Goal: Task Accomplishment & Management: Manage account settings

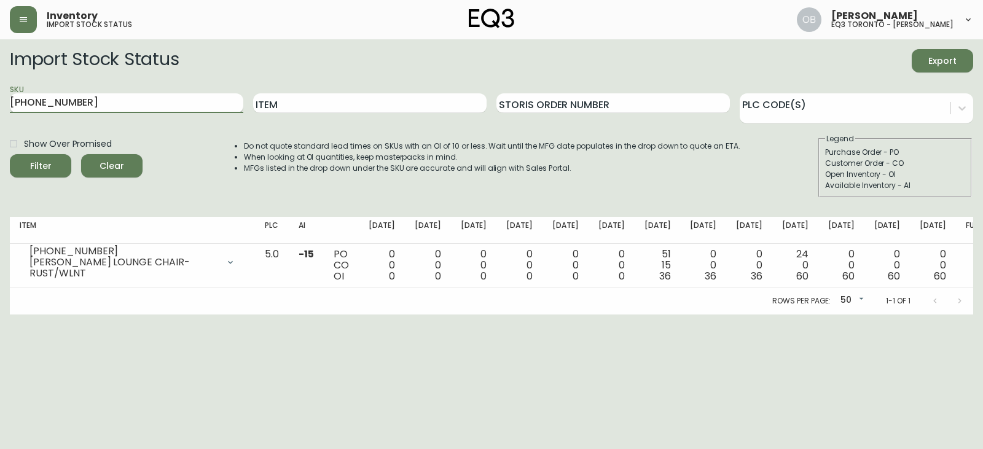
click at [152, 104] on input "3060-223-13" at bounding box center [126, 103] width 233 height 20
click at [10, 154] on button "Filter" at bounding box center [40, 165] width 61 height 23
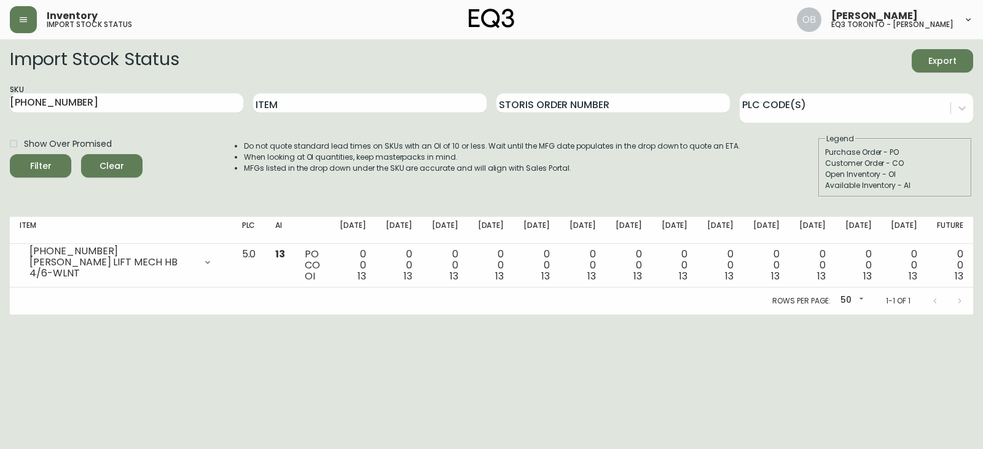
click at [179, 93] on div "SKU 7130-434-13" at bounding box center [126, 104] width 233 height 40
click at [178, 99] on input "7130-434-13" at bounding box center [126, 103] width 233 height 20
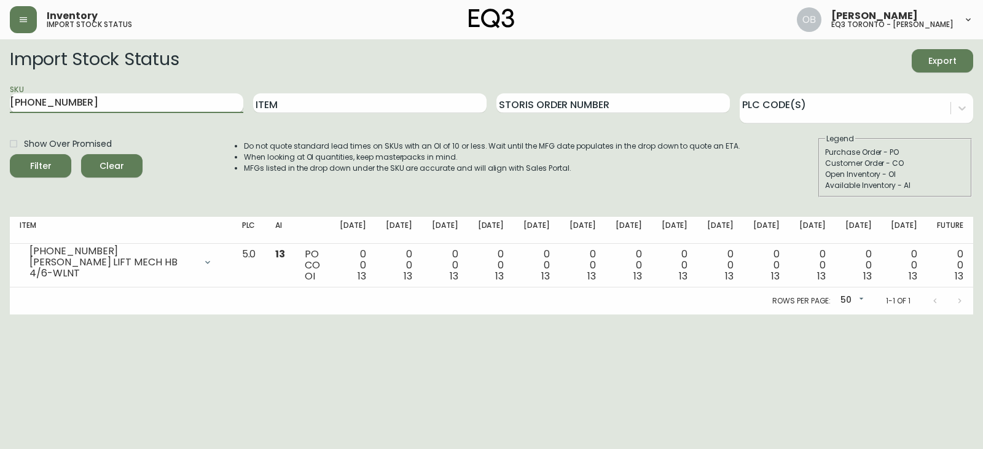
paste input "5"
click at [10, 154] on button "Filter" at bounding box center [40, 165] width 61 height 23
click at [117, 101] on input "7130-454-13" at bounding box center [126, 103] width 233 height 20
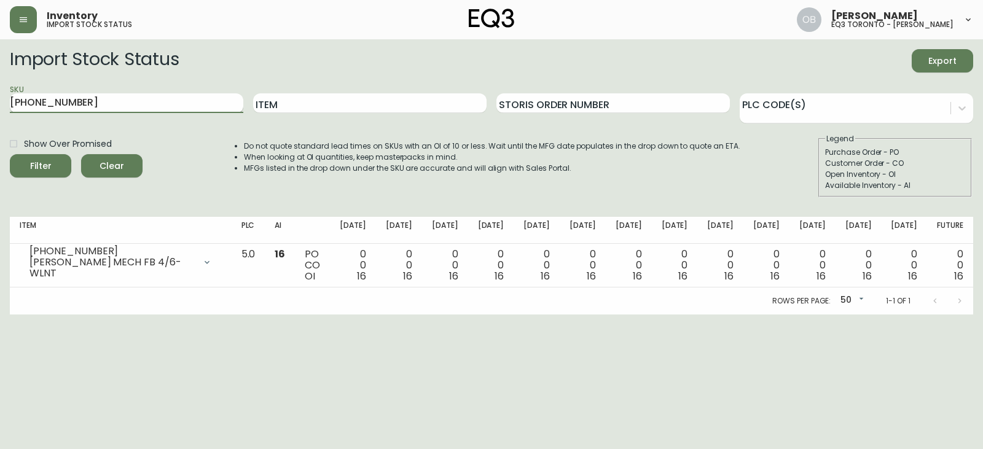
paste input "64-13"
type input "7130-464-13"
click at [10, 154] on button "Filter" at bounding box center [40, 165] width 61 height 23
click at [22, 15] on icon "button" at bounding box center [23, 20] width 10 height 10
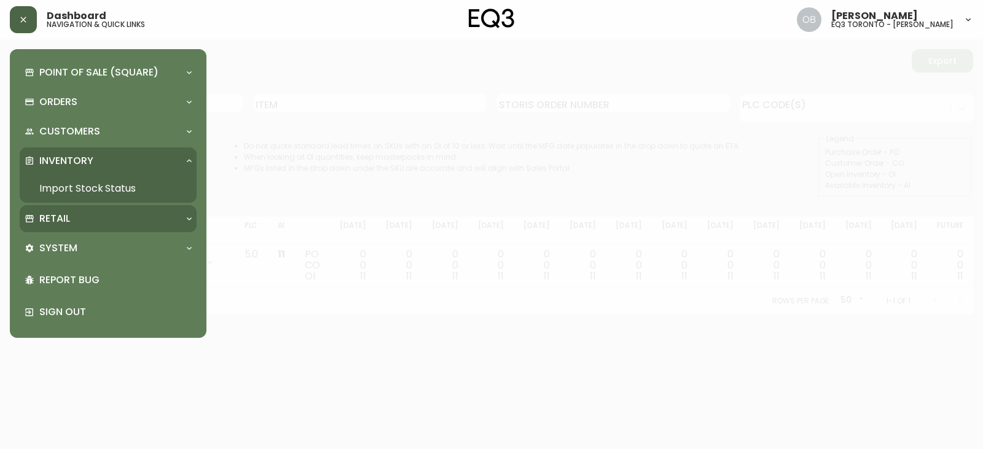
click at [55, 225] on p "Retail" at bounding box center [54, 219] width 31 height 14
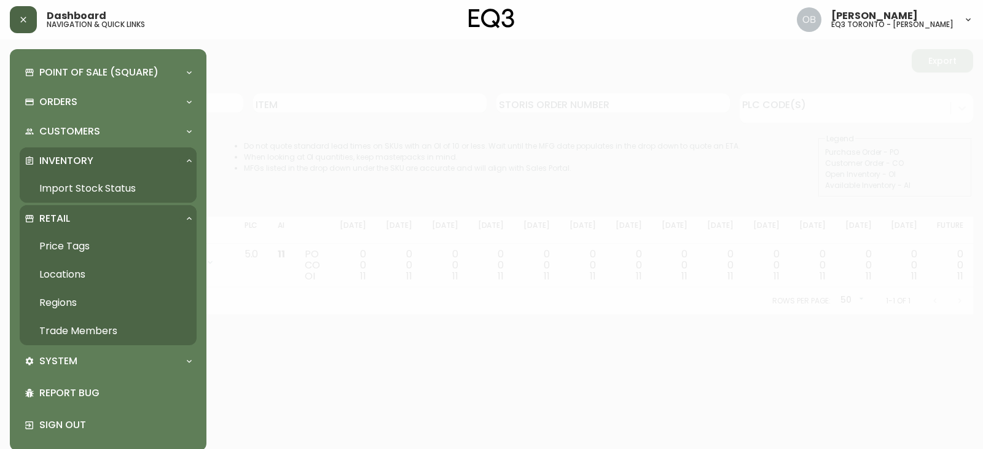
click at [80, 331] on link "Trade Members" at bounding box center [108, 331] width 177 height 28
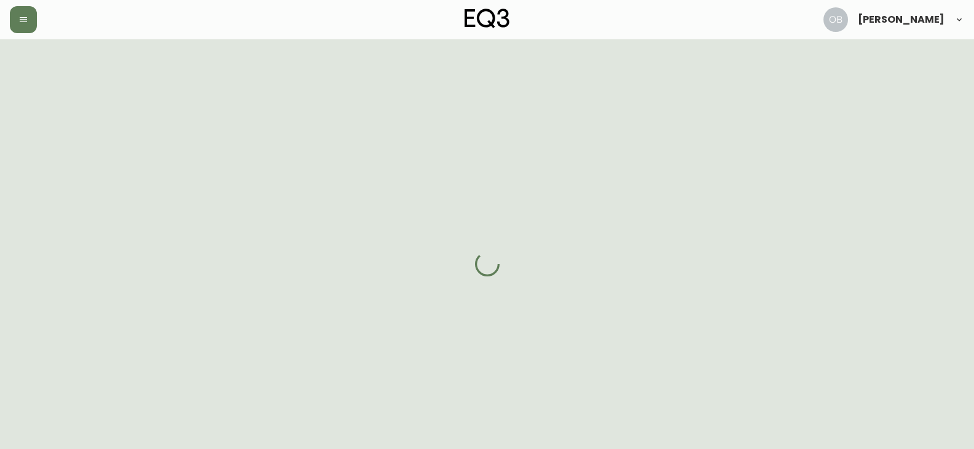
select select "CA"
select select "US"
select select "US_EN"
select select "Social Media"
select select "Interior Designer"
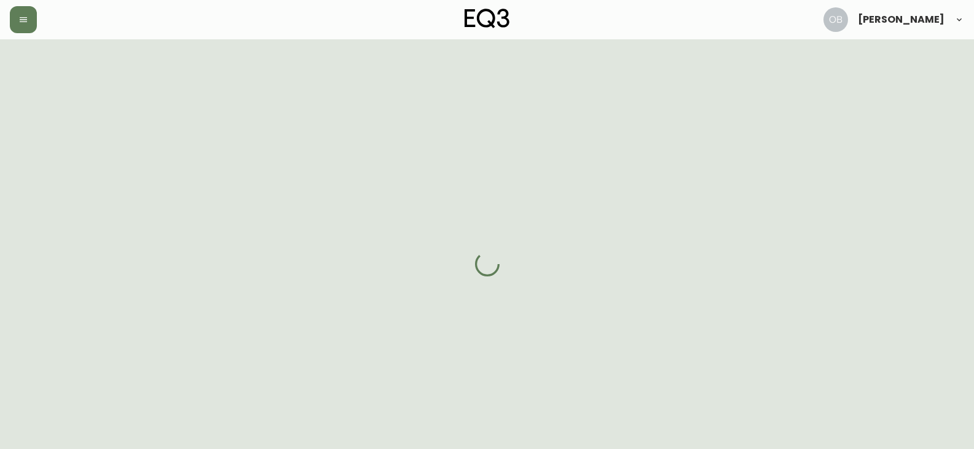
select select "true"
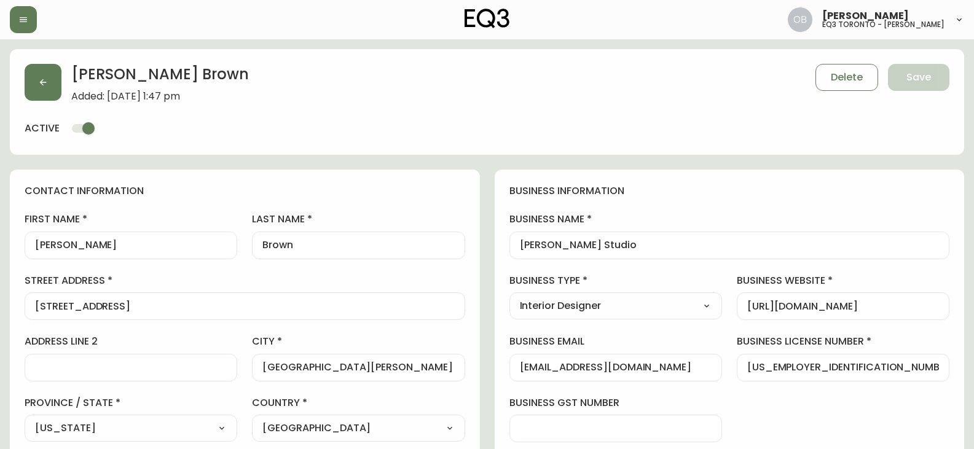
type input "EQ3 US Trade - [GEOGRAPHIC_DATA]"
select select "cm48zha2033ze0170ss7kujjb"
drag, startPoint x: 908, startPoint y: 302, endPoint x: 588, endPoint y: 313, distance: 320.3
click at [588, 313] on div "business information business name [PERSON_NAME] Studio business type Interior …" at bounding box center [730, 423] width 470 height 506
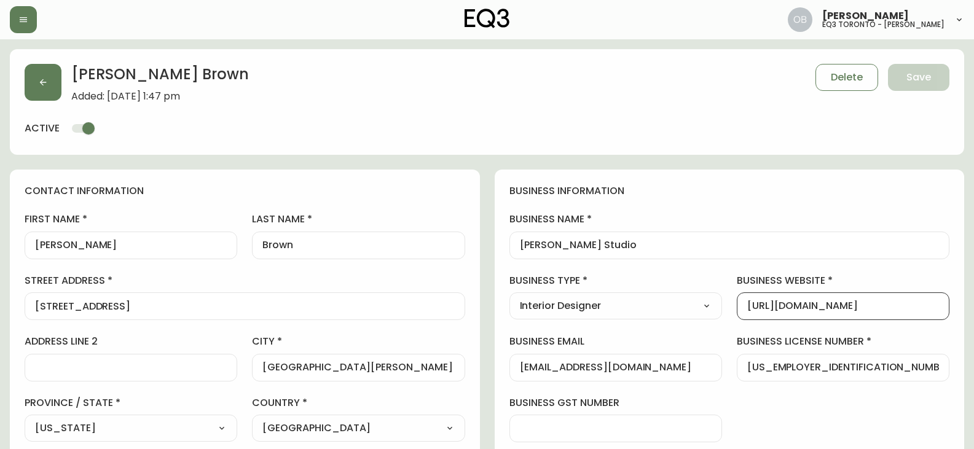
scroll to position [0, 0]
click at [53, 84] on button "button" at bounding box center [43, 82] width 37 height 37
